Goal: Use online tool/utility: Utilize a website feature to perform a specific function

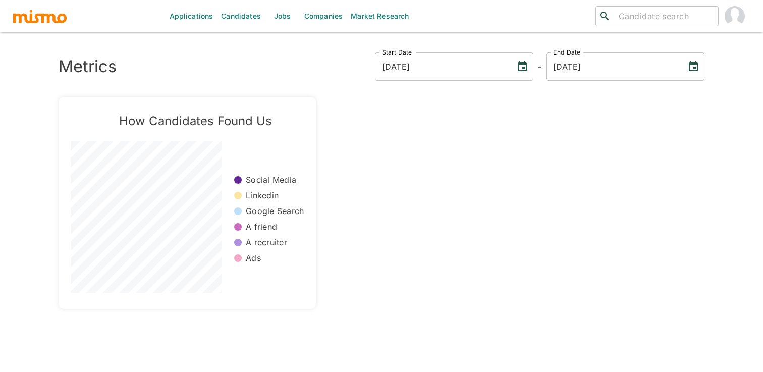
click at [389, 17] on link "Market Research" at bounding box center [379, 16] width 66 height 32
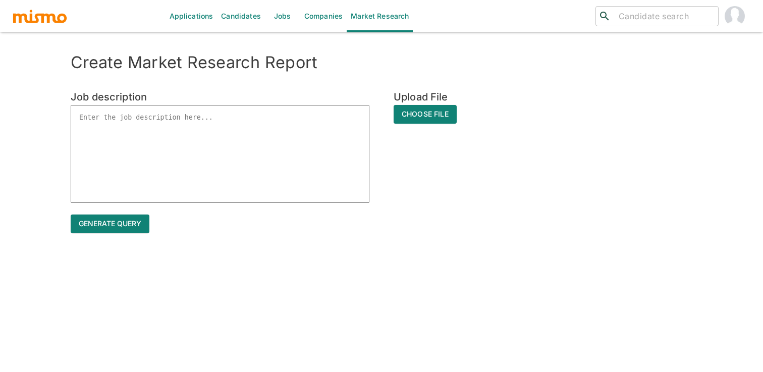
click at [324, 126] on textarea at bounding box center [220, 154] width 299 height 98
type textarea "R"
type textarea "x"
type textarea "Ro"
type textarea "x"
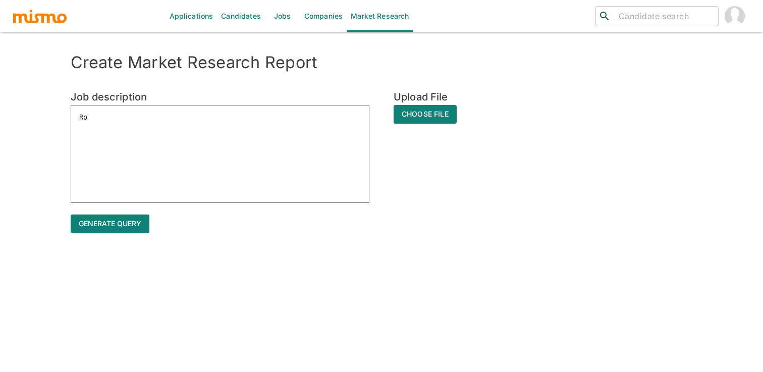
type textarea "Rol"
type textarea "x"
type textarea "Role"
type textarea "x"
type textarea "Role:"
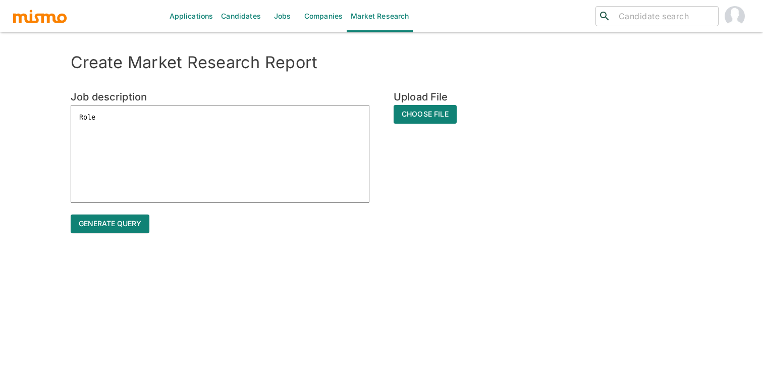
type textarea "x"
type textarea "Role:"
type textarea "x"
paste textarea "Data Reporting Analytics Consultant (DRAC) Manager"
type textarea "Role: Data Reporting Analytics Consultant (DRAC) Manager"
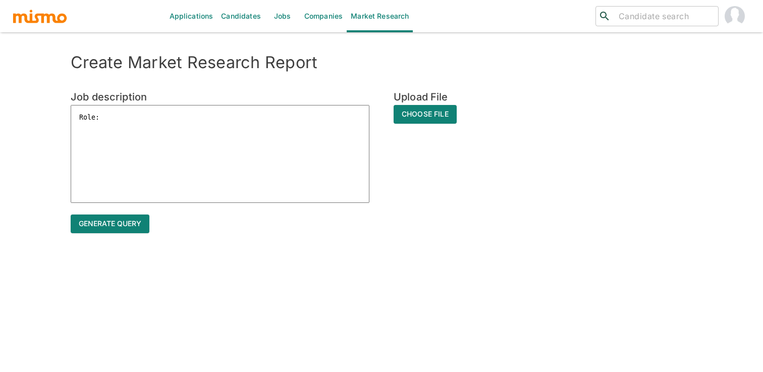
type textarea "x"
type textarea "Role: Data Reporting Analytics Consultant (DRAC) Manager"
type textarea "x"
type textarea "Role: Data Reporting Analytics Consultant (DRAC) Manager"
type textarea "x"
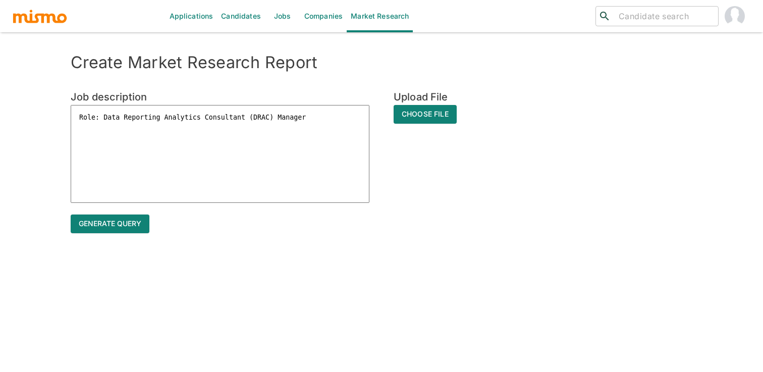
type textarea "Role: Data Reporting Analytics Consultant (DRAC) Manager J"
type textarea "x"
type textarea "Role: Data Reporting Analytics Consultant (DRAC) Manager JD"
type textarea "x"
type textarea "Role: Data Reporting Analytics Consultant (DRAC) Manager JD:"
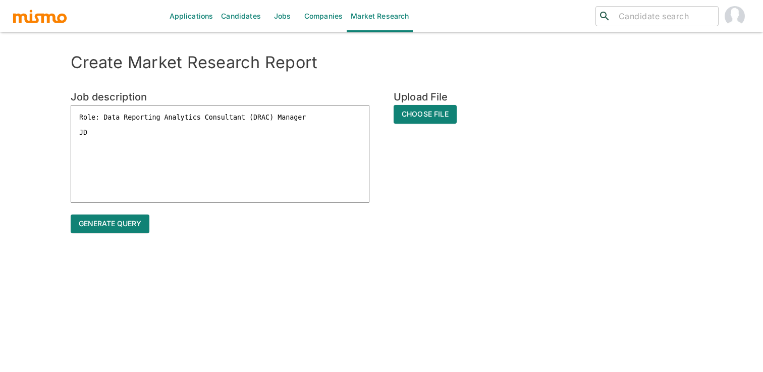
type textarea "x"
type textarea "Role: Data Reporting Analytics Consultant (DRAC) Manager JD:"
type textarea "x"
type textarea "Role: Data Reporting Analytics Consultant (DRAC) Manager JD:"
click at [128, 130] on textarea "Role: Data Reporting Analytics Consultant (DRAC) Manager JD:" at bounding box center [220, 154] width 299 height 98
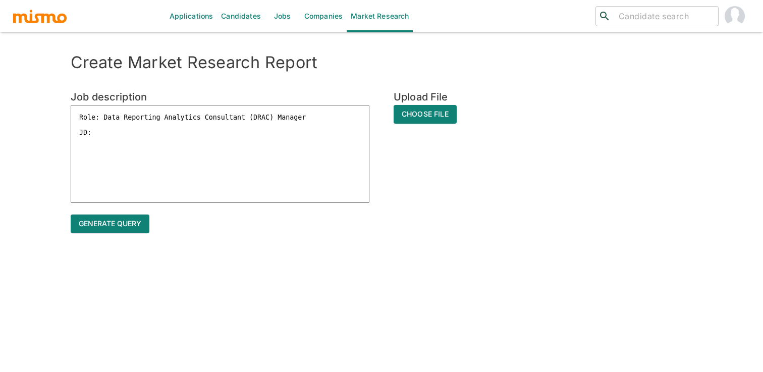
type textarea "x"
drag, startPoint x: 128, startPoint y: 130, endPoint x: 54, endPoint y: 111, distance: 76.3
paste textarea "Essential Responsibilities"
type textarea "Essential Responsibilities"
type textarea "x"
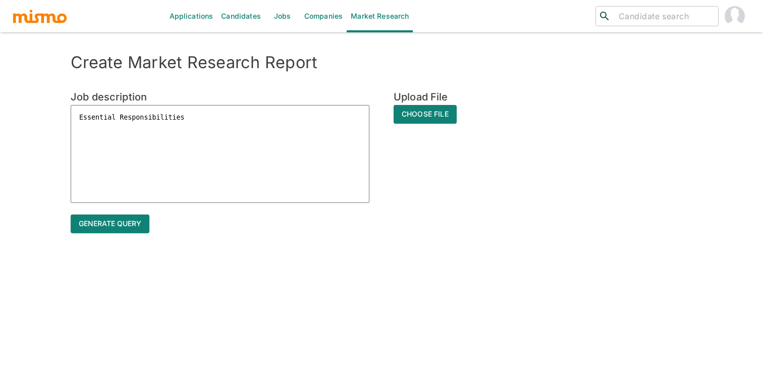
type textarea "Essential Responsibilities"
type textarea "x"
paste textarea "Manages data analysis interpretation by reviewing findings and their applicatio…"
type textarea "Essential Responsibilities Manages data analysis interpretation by reviewing fi…"
type textarea "x"
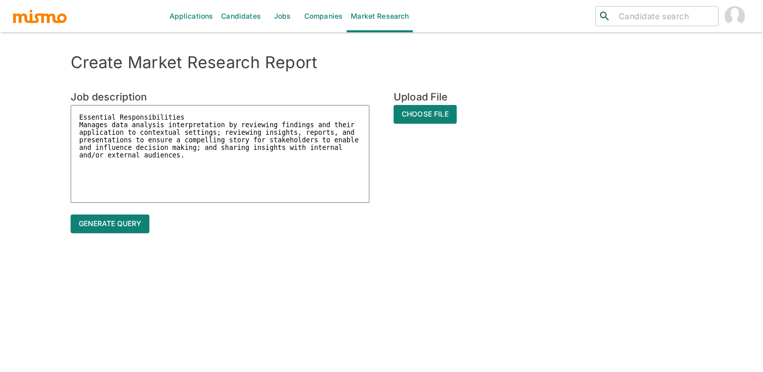
type textarea "Essential Responsibilities Manages data analysis interpretation by reviewing fi…"
type textarea "x"
type textarea "Essential Responsibilities Manages data analysis interpretation by reviewing fi…"
type textarea "x"
paste textarea ""- Minimum three (3) years experience in a leadership role with or without dire…"
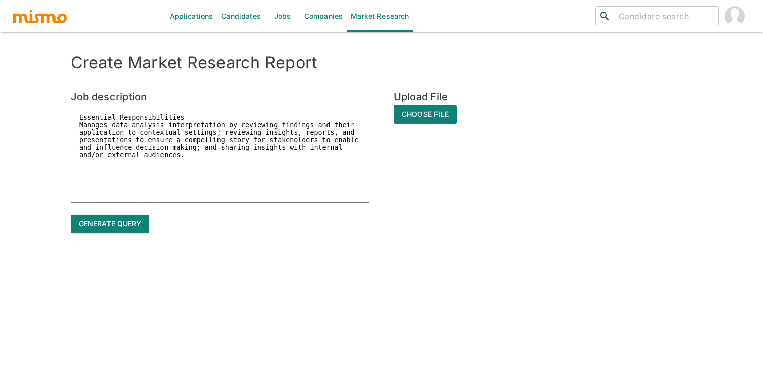
type textarea "Essential Responsibilities Manages data analysis interpretation by reviewing fi…"
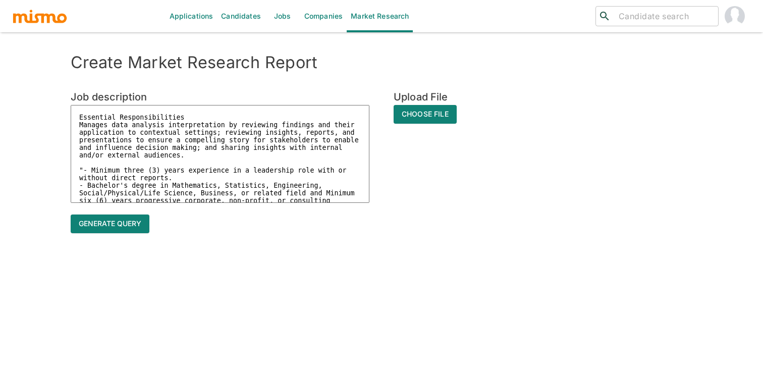
type textarea "x"
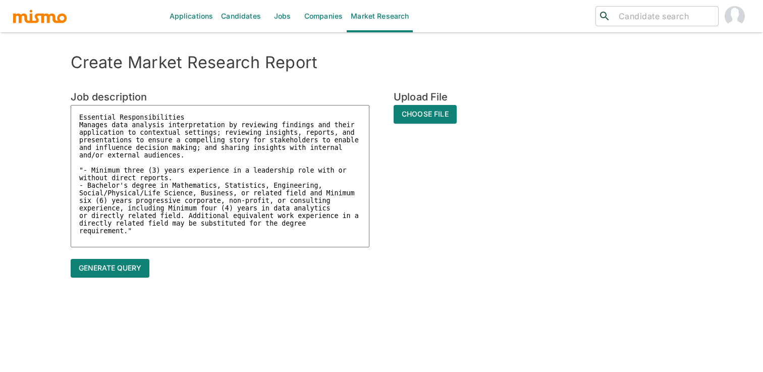
click at [92, 172] on textarea "Essential Responsibilities Manages data analysis interpretation by reviewing fi…" at bounding box center [220, 176] width 299 height 142
type textarea "Essential Responsibilities Manages data analysis interpretation by reviewing fi…"
type textarea "x"
type textarea "Essential Responsibilities Manages data analysis interpretation by reviewing fi…"
type textarea "x"
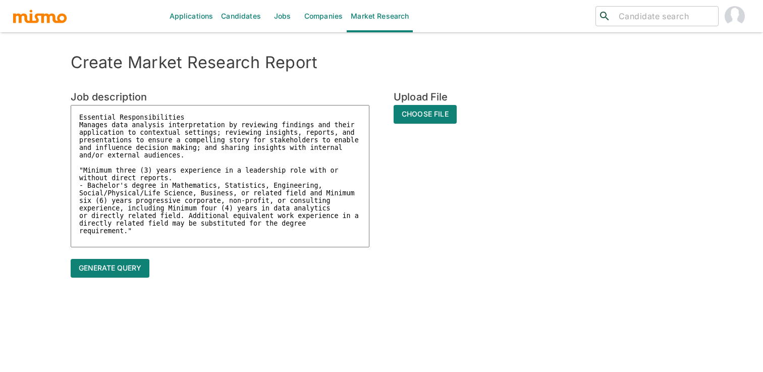
type textarea "Essential Responsibilities Manages data analysis interpretation by reviewing fi…"
type textarea "x"
type textarea "Essential Responsibilities Manages data analysis interpretation by reviewing fi…"
type textarea "x"
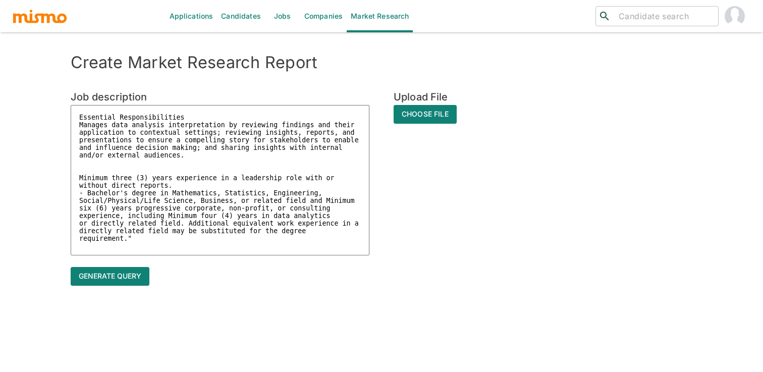
paste textarea "Minimum"
type textarea "Essential Responsibilities Manages data analysis interpretation by reviewing fi…"
type textarea "x"
type textarea "Essential Responsibilities Manages data analysis interpretation by reviewing fi…"
type textarea "x"
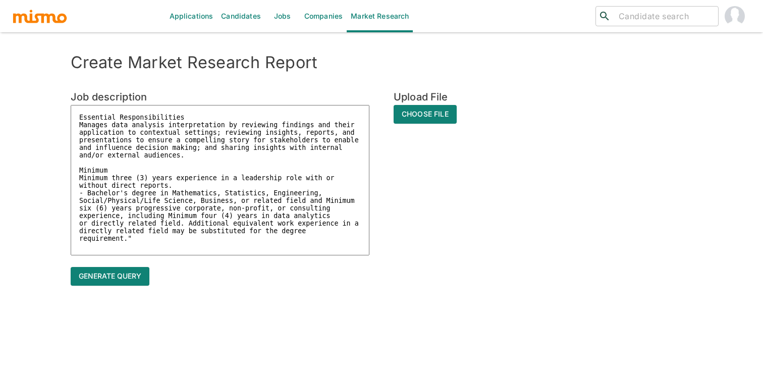
type textarea "Essential Responsibilities Manages data analysis interpretation by reviewing fi…"
type textarea "x"
type textarea "Essential Responsibilities Manages data analysis interpretation by reviewing fi…"
type textarea "x"
type textarea "Essential Responsibilities Manages data analysis interpretation by reviewing fi…"
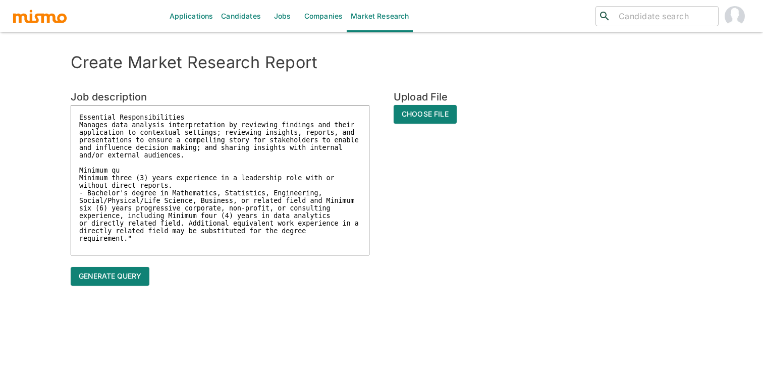
type textarea "x"
type textarea "Essential Responsibilities Manages data analysis interpretation by reviewing fi…"
type textarea "x"
type textarea "Essential Responsibilities Manages data analysis interpretation by reviewing fi…"
type textarea "x"
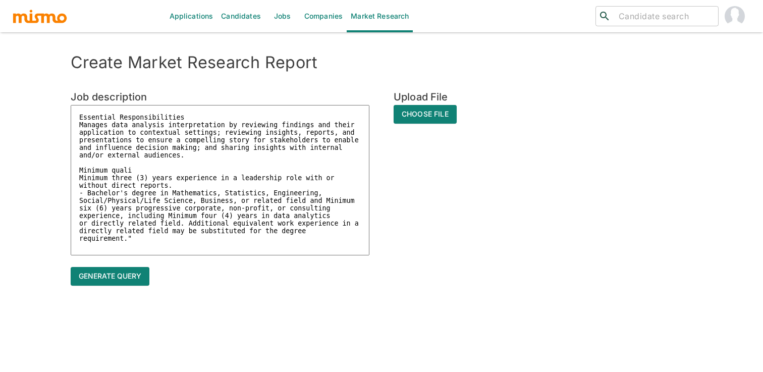
type textarea "Essential Responsibilities Manages data analysis interpretation by reviewing fi…"
type textarea "x"
type textarea "Essential Responsibilities Manages data analysis interpretation by reviewing fi…"
type textarea "x"
type textarea "Essential Responsibilities Manages data analysis interpretation by reviewing fi…"
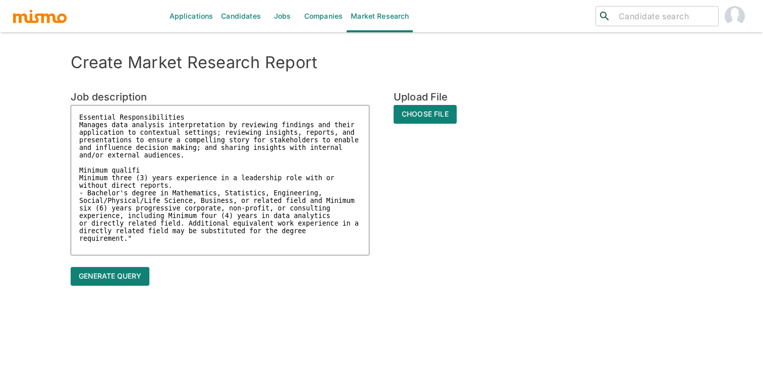
type textarea "x"
type textarea "Essential Responsibilities Manages data analysis interpretation by reviewing fi…"
type textarea "x"
type textarea "Essential Responsibilities Manages data analysis interpretation by reviewing fi…"
type textarea "x"
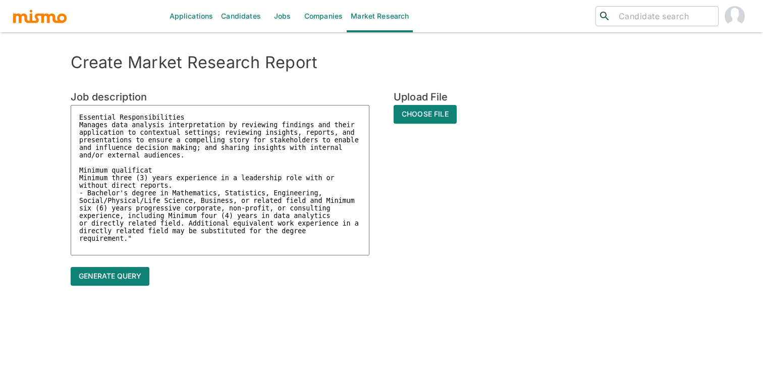
type textarea "Essential Responsibilities Manages data analysis interpretation by reviewing fi…"
type textarea "x"
type textarea "Essential Responsibilities Manages data analysis interpretation by reviewing fi…"
type textarea "x"
type textarea "Essential Responsibilities Manages data analysis interpretation by reviewing fi…"
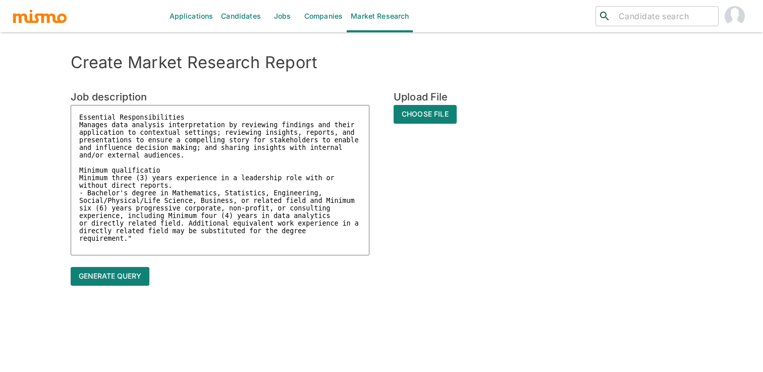
type textarea "x"
type textarea "Essential Responsibilities Manages data analysis interpretation by reviewing fi…"
type textarea "x"
type textarea "Essential Responsibilities Manages data analysis interpretation by reviewing fi…"
type textarea "x"
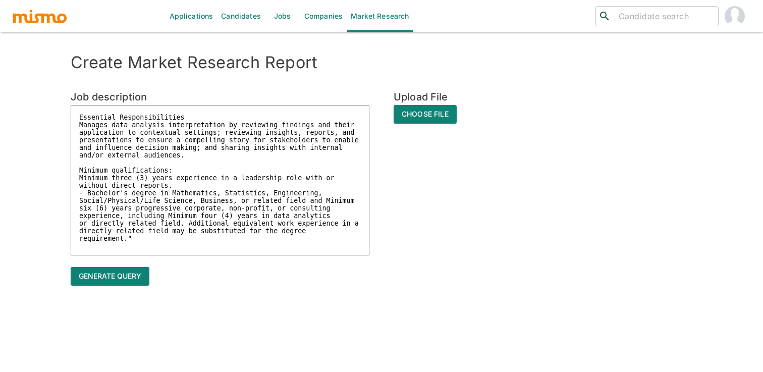
type textarea "Essential Responsibilities Manages data analysis interpretation by reviewing fi…"
type textarea "x"
type textarea "Essential Responsibilities Manages data analysis interpretation by reviewing fi…"
type textarea "x"
type textarea "Essential Responsibilities Manages data analysis interpretation by reviewing fi…"
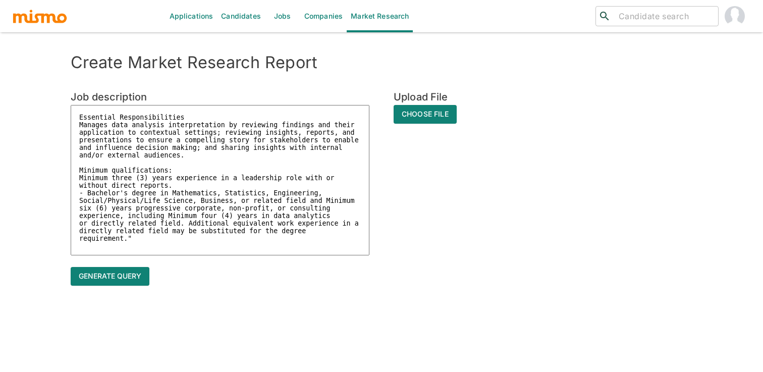
type textarea "x"
click at [143, 247] on textarea "Essential Responsibilities Manages data analysis interpretation by reviewing fi…" at bounding box center [220, 180] width 299 height 150
type textarea "Essential Responsibilities Manages data analysis interpretation by reviewing fi…"
type textarea "x"
type textarea "Essential Responsibilities Manages data analysis interpretation by reviewing fi…"
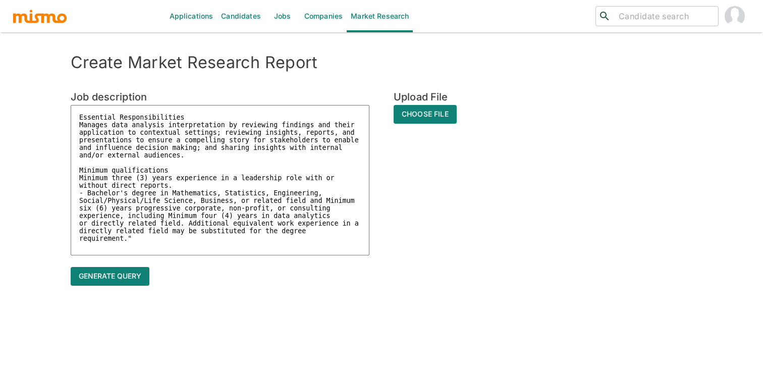
type textarea "x"
type textarea "Essential Responsibilities Manages data analysis interpretation by reviewing fi…"
type textarea "x"
type textarea "Essential Responsibilities Manages data analysis interpretation by reviewing fi…"
type textarea "x"
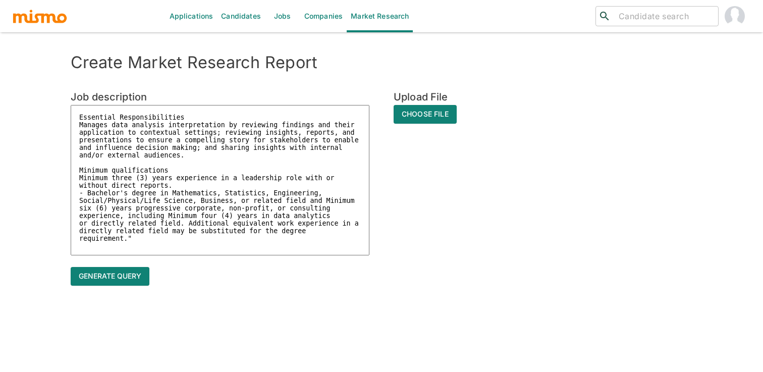
type textarea "Essential Responsibilities Manages data analysis interpretation by reviewing fi…"
type textarea "x"
type textarea "Essential Responsibilities Manages data analysis interpretation by reviewing fi…"
type textarea "x"
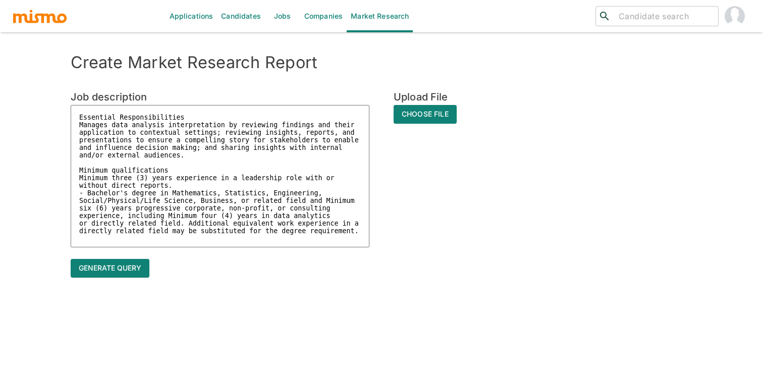
type textarea "Essential Responsibilities Manages data analysis interpretation by reviewing fi…"
type textarea "x"
type textarea "Essential Responsibilities Manages data analysis interpretation by reviewing fi…"
type textarea "x"
type textarea "Essential Responsibilities Manages data analysis interpretation by reviewing fi…"
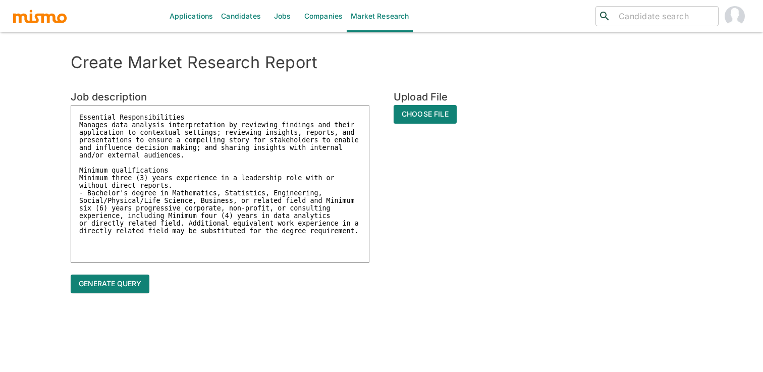
type textarea "x"
type textarea "Essential Responsibilities Manages data analysis interpretation by reviewing fi…"
type textarea "x"
type textarea "Essential Responsibilities Manages data analysis interpretation by reviewing fi…"
type textarea "x"
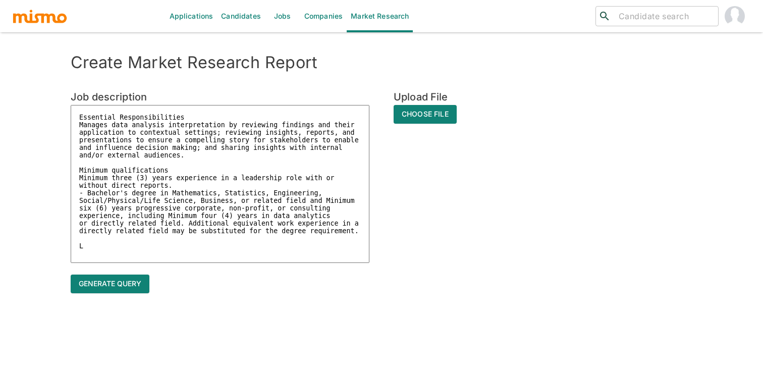
type textarea "Essential Responsibilities Manages data analysis interpretation by reviewing fi…"
type textarea "x"
type textarea "Essential Responsibilities Manages data analysis interpretation by reviewing fi…"
type textarea "x"
type textarea "Essential Responsibilities Manages data analysis interpretation by reviewing fi…"
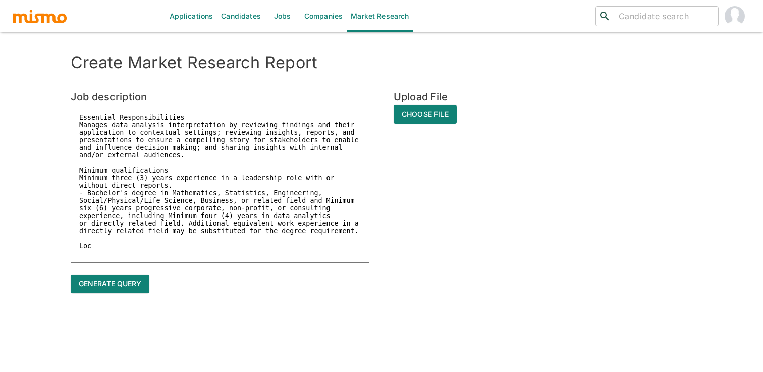
type textarea "x"
type textarea "Essential Responsibilities Manages data analysis interpretation by reviewing fi…"
type textarea "x"
type textarea "Essential Responsibilities Manages data analysis interpretation by reviewing fi…"
type textarea "x"
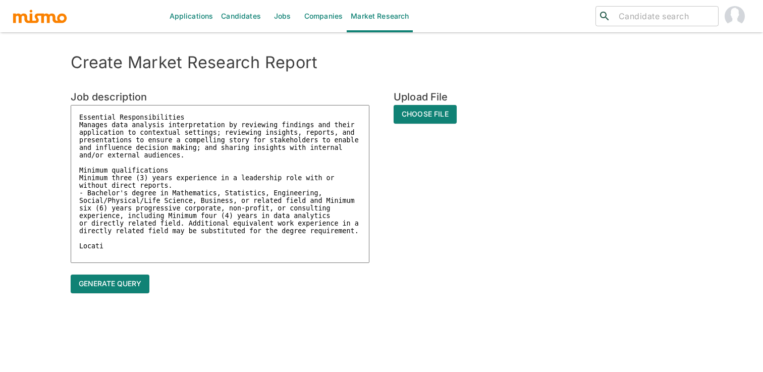
type textarea "Essential Responsibilities Manages data analysis interpretation by reviewing fi…"
type textarea "x"
type textarea "Essential Responsibilities Manages data analysis interpretation by reviewing fi…"
type textarea "x"
type textarea "Essential Responsibilities Manages data analysis interpretation by reviewing fi…"
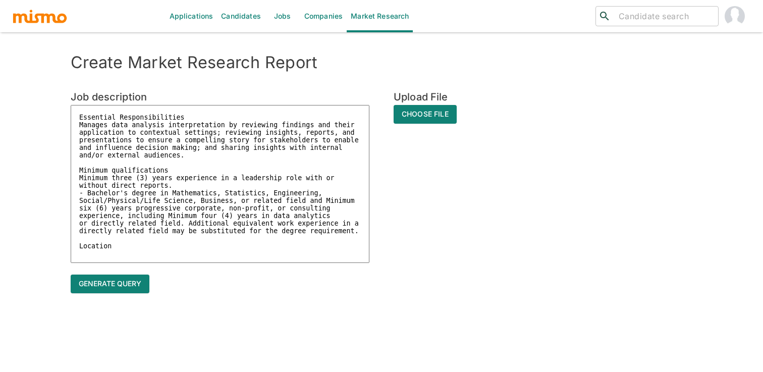
type textarea "x"
type textarea "Essential Responsibilities Manages data analysis interpretation by reviewing fi…"
type textarea "x"
type textarea "Essential Responsibilities Manages data analysis interpretation by reviewing fi…"
type textarea "x"
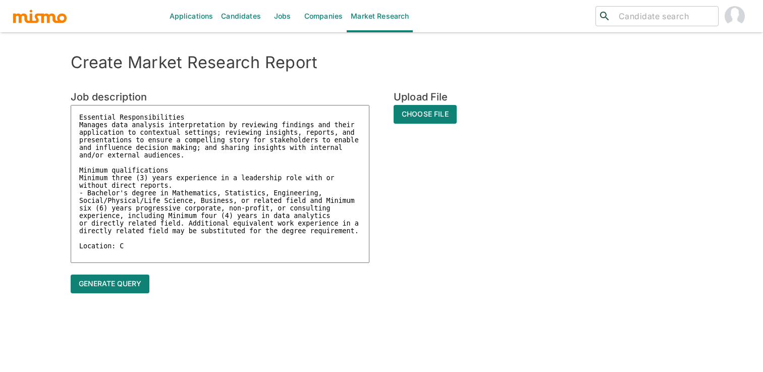
type textarea "Essential Responsibilities Manages data analysis interpretation by reviewing fi…"
type textarea "x"
type textarea "Essential Responsibilities Manages data analysis interpretation by reviewing fi…"
type textarea "x"
type textarea "Essential Responsibilities Manages data analysis interpretation by reviewing fi…"
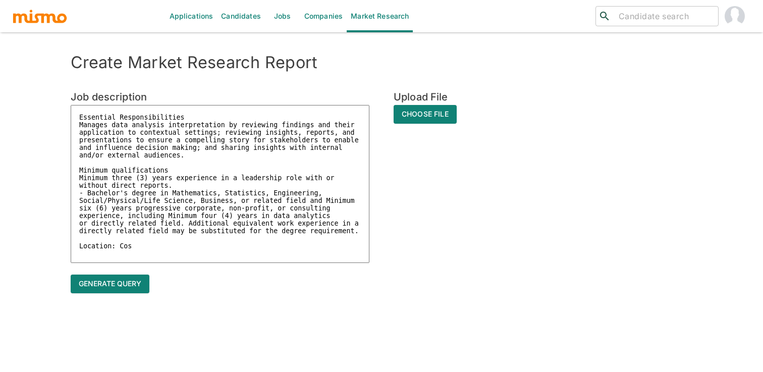
type textarea "x"
type textarea "Essential Responsibilities Manages data analysis interpretation by reviewing fi…"
type textarea "x"
type textarea "Essential Responsibilities Manages data analysis interpretation by reviewing fi…"
type textarea "x"
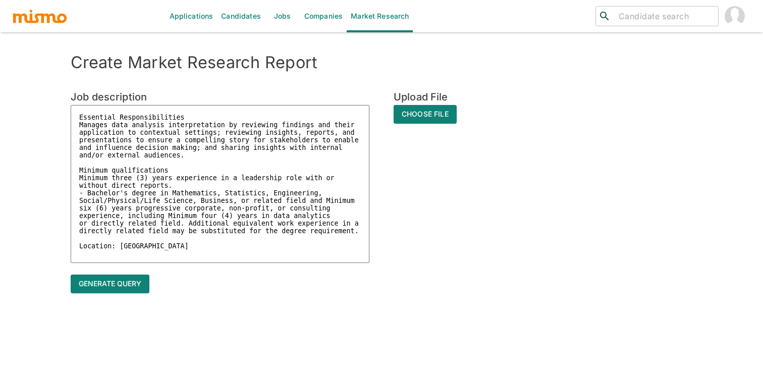
type textarea "Essential Responsibilities Manages data analysis interpretation by reviewing fi…"
type textarea "x"
type textarea "Essential Responsibilities Manages data analysis interpretation by reviewing fi…"
type textarea "x"
type textarea "Essential Responsibilities Manages data analysis interpretation by reviewing fi…"
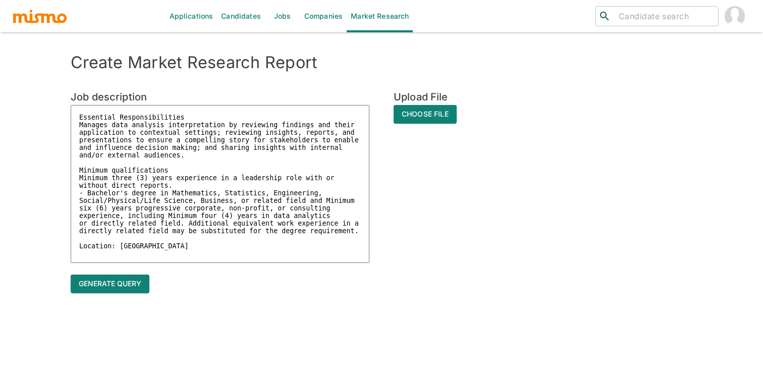
type textarea "x"
type textarea "Essential Responsibilities Manages data analysis interpretation by reviewing fi…"
type textarea "x"
type textarea "Essential Responsibilities Manages data analysis interpretation by reviewing fi…"
click at [285, 172] on textarea "Essential Responsibilities Manages data analysis interpretation by reviewing fi…" at bounding box center [220, 184] width 299 height 158
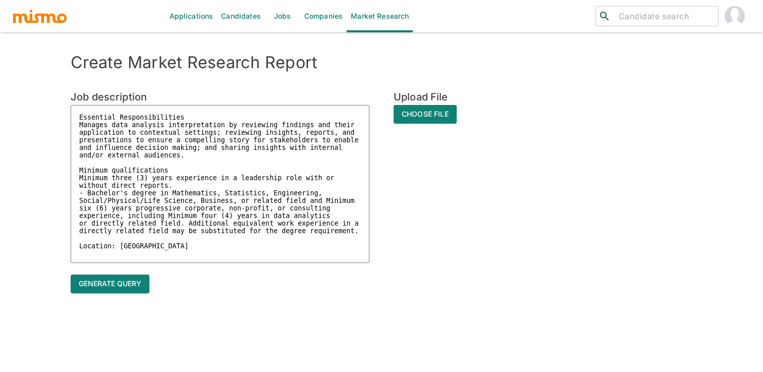
click at [125, 285] on button "Generate query" at bounding box center [110, 283] width 79 height 19
type textarea "x"
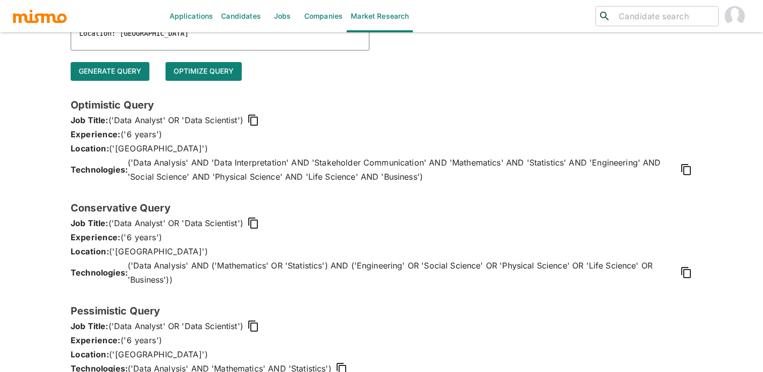
scroll to position [217, 0]
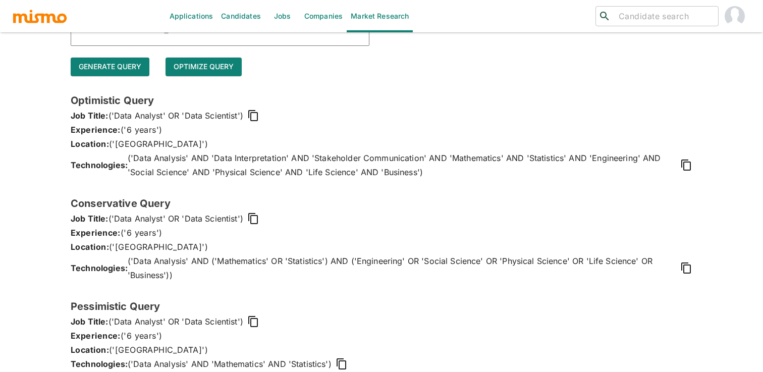
click at [248, 111] on icon at bounding box center [253, 115] width 10 height 11
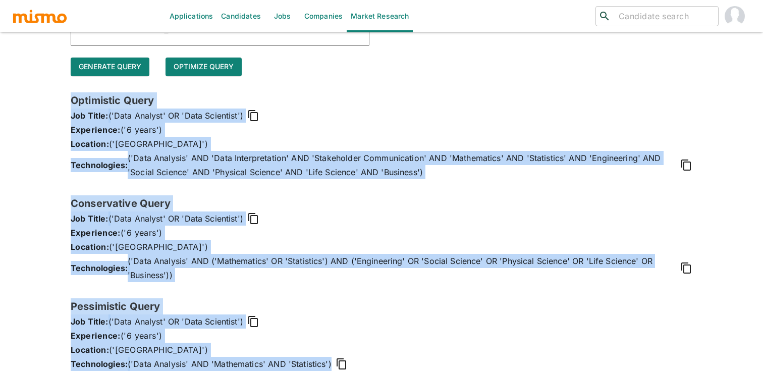
scroll to position [231, 0]
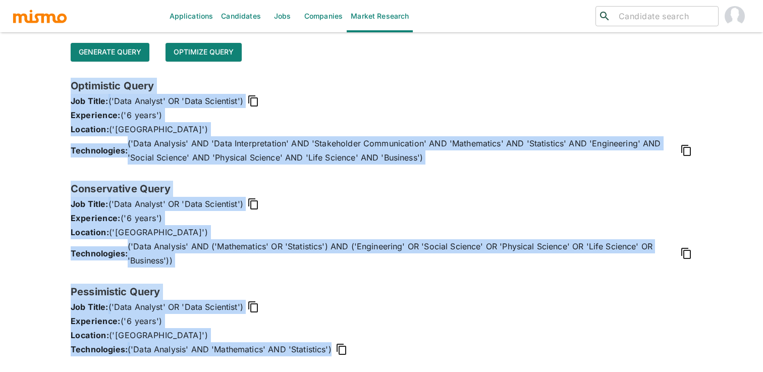
drag, startPoint x: 72, startPoint y: 100, endPoint x: 332, endPoint y: 347, distance: 358.5
click at [332, 347] on div "Optimistic Query Job Title: ('Data Analyst' OR 'Data Scientist') Experience: ('…" at bounding box center [381, 225] width 621 height 295
copy div "Optimistic Query Job Title: ('Data Analyst' OR 'Data Scientist') Experience: ('…"
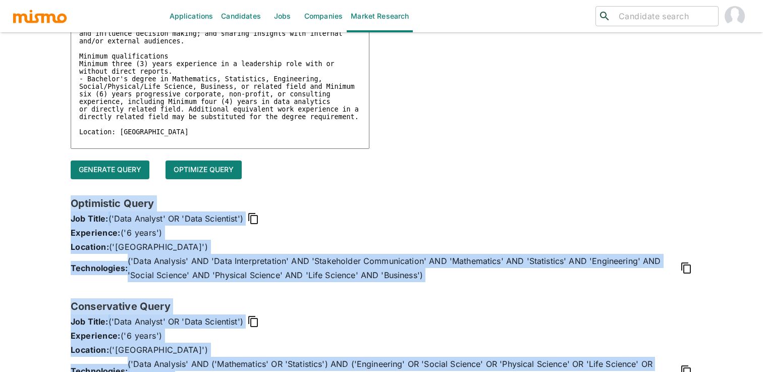
scroll to position [0, 0]
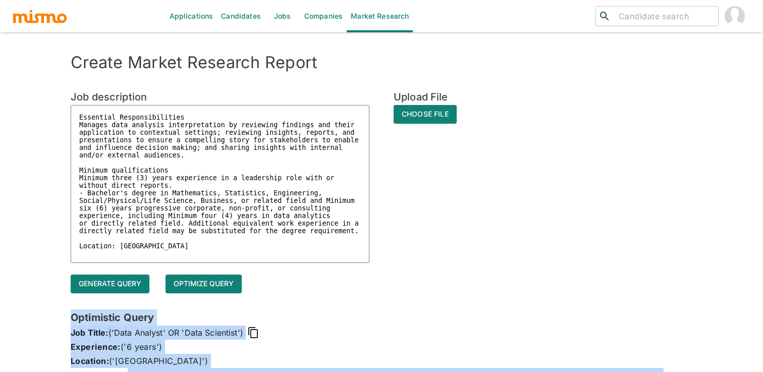
click at [217, 166] on textarea "Essential Responsibilities Manages data analysis interpretation by reviewing fi…" at bounding box center [220, 184] width 299 height 158
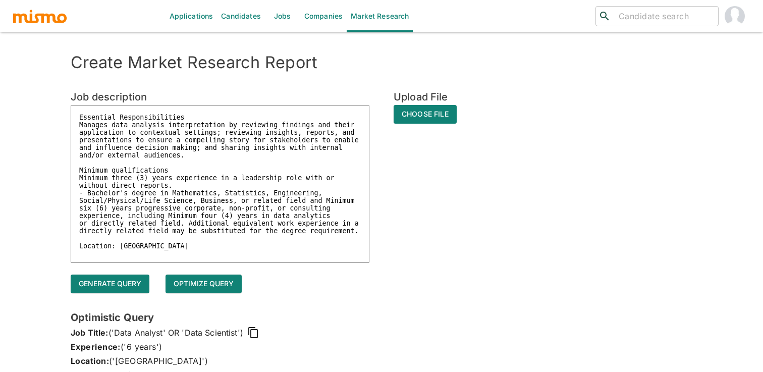
click at [217, 166] on textarea "Essential Responsibilities Manages data analysis interpretation by reviewing fi…" at bounding box center [220, 184] width 299 height 158
paste textarea
type textarea "Essential Responsibilities"
type textarea "x"
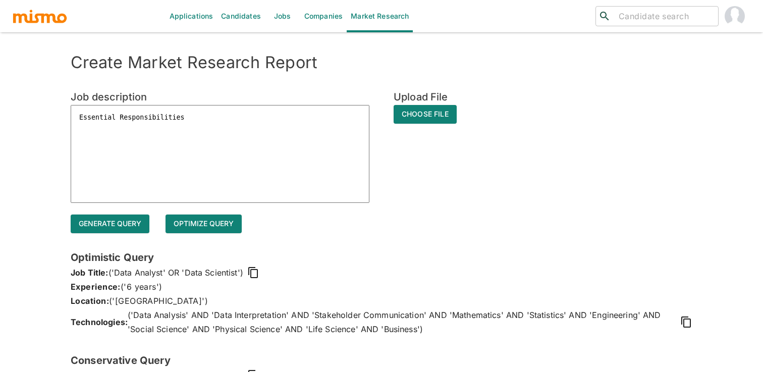
click at [205, 121] on textarea "Essential Responsibilities" at bounding box center [220, 154] width 299 height 98
type textarea "Essential Responsibilities"
type textarea "x"
type textarea "Essential Responsibilities"
